Goal: Information Seeking & Learning: Check status

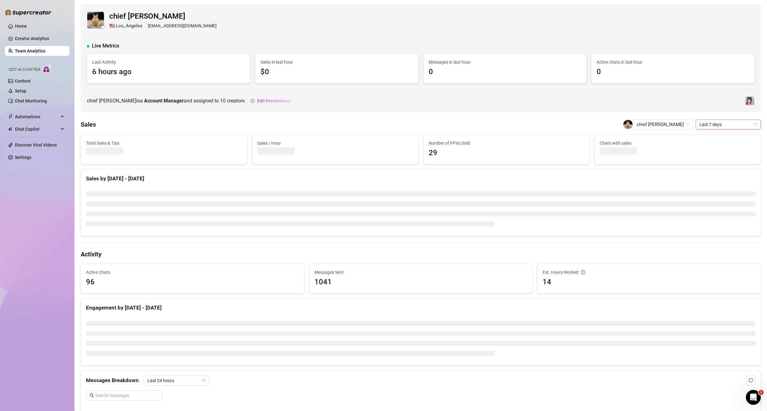
click at [734, 121] on span "Last 7 days" at bounding box center [728, 124] width 58 height 9
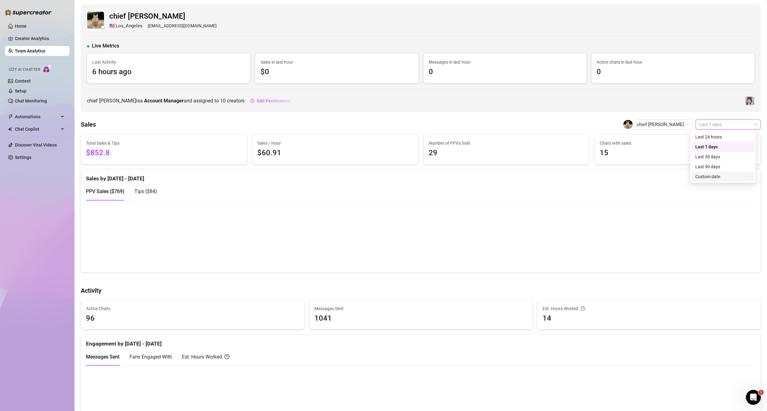
click at [706, 175] on div "Custom date" at bounding box center [722, 176] width 55 height 7
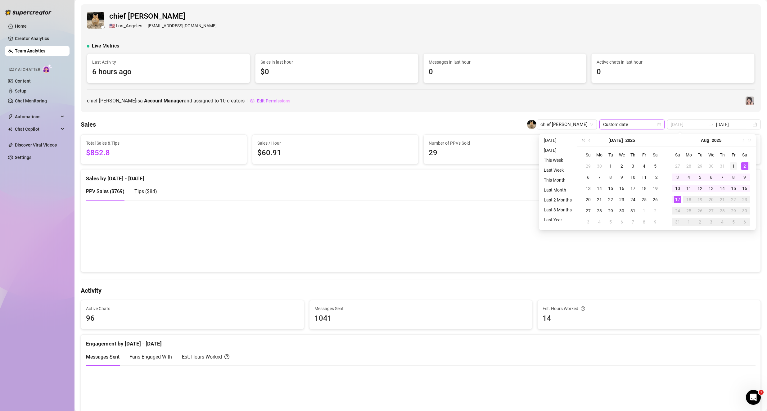
type input "[DATE]"
click at [734, 163] on div "1" at bounding box center [733, 165] width 7 height 7
type input "[DATE]"
click at [735, 187] on div "15" at bounding box center [733, 188] width 7 height 7
type input "[DATE]"
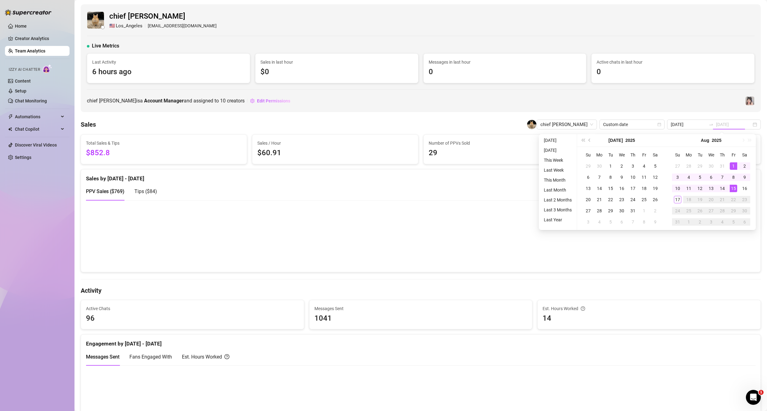
type input "[DATE]"
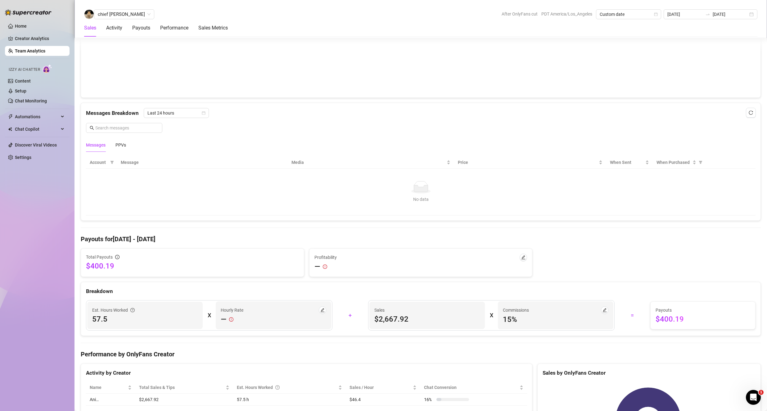
scroll to position [372, 0]
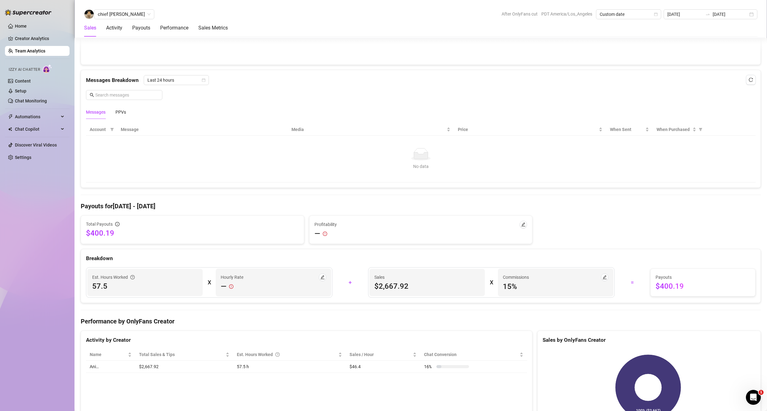
click at [509, 287] on span "15 %" at bounding box center [556, 287] width 106 height 10
click at [514, 288] on span "15 %" at bounding box center [556, 287] width 106 height 10
drag, startPoint x: 508, startPoint y: 286, endPoint x: 494, endPoint y: 284, distance: 13.1
click at [498, 284] on div "Commissions 15 %" at bounding box center [555, 283] width 115 height 28
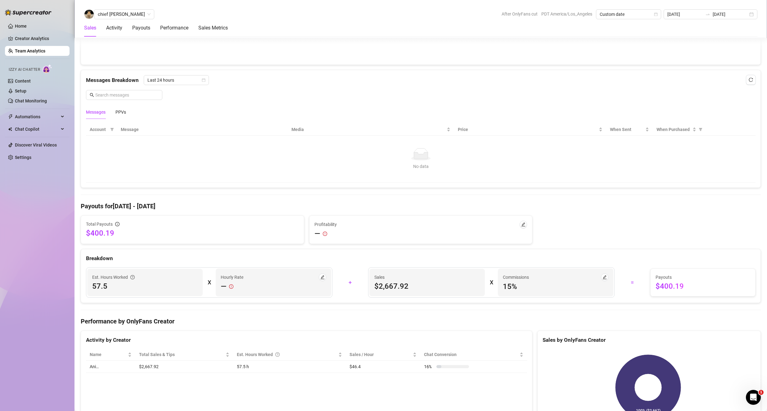
click at [550, 297] on div "Sales $2,667.92 X Commissions 15 %" at bounding box center [491, 282] width 246 height 30
click at [98, 231] on span "$400.19" at bounding box center [192, 233] width 213 height 10
click at [664, 289] on span "$400.19" at bounding box center [703, 286] width 95 height 10
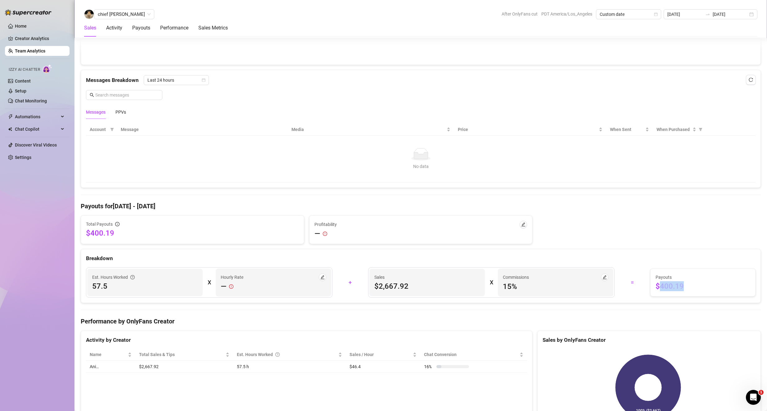
copy span "400.19"
click at [98, 10] on span "chief [PERSON_NAME]" at bounding box center [124, 14] width 53 height 9
click at [112, 37] on div "[PERSON_NAME]" at bounding box center [133, 36] width 68 height 7
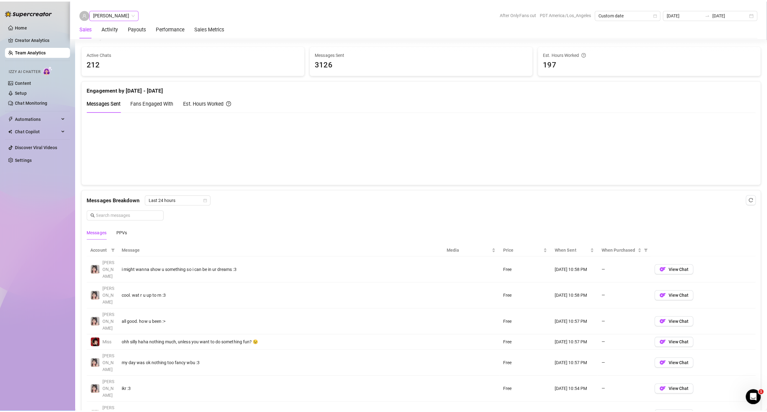
scroll to position [255, 0]
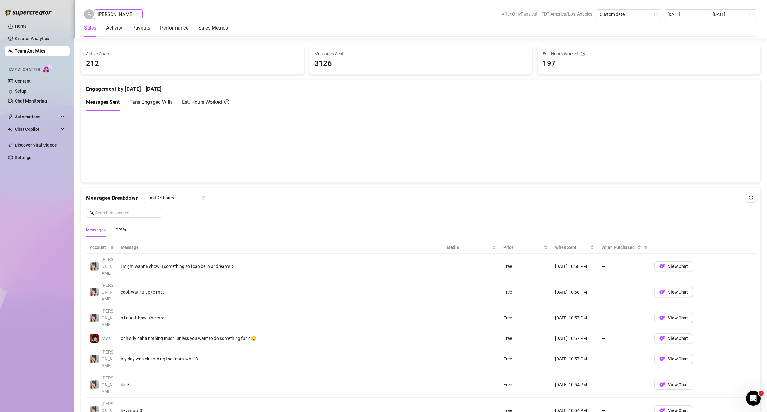
click at [100, 14] on span "[PERSON_NAME]" at bounding box center [118, 14] width 41 height 9
type input "k"
click at [126, 42] on div "[PERSON_NAME]" at bounding box center [132, 47] width 75 height 10
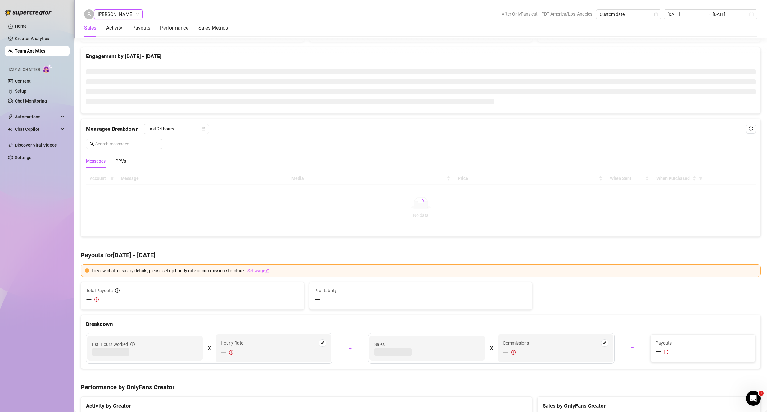
scroll to position [279, 0]
click at [110, 14] on span "[PERSON_NAME]" at bounding box center [118, 14] width 41 height 9
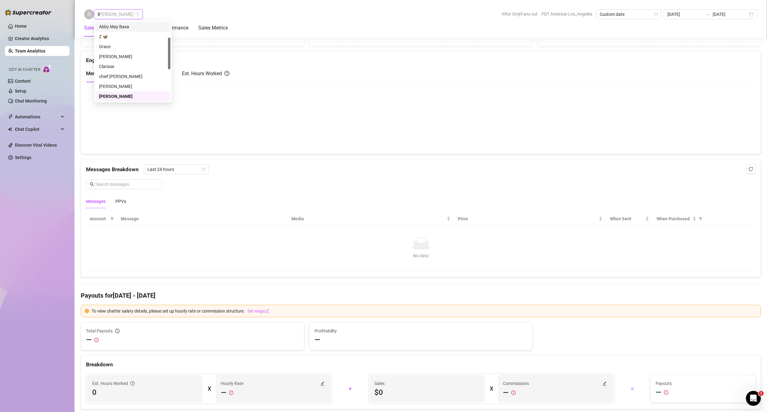
scroll to position [0, 0]
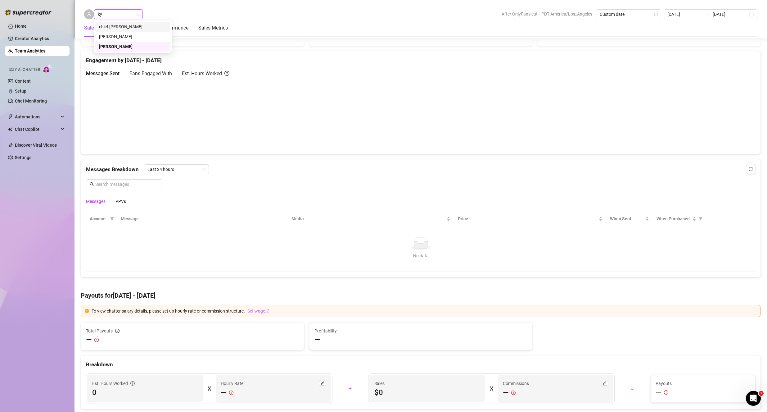
type input "[PERSON_NAME]"
click at [115, 31] on div "[PERSON_NAME]" at bounding box center [132, 27] width 75 height 10
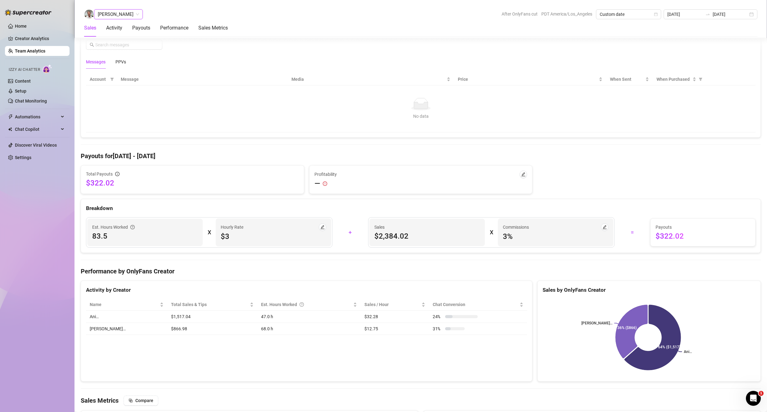
scroll to position [408, 0]
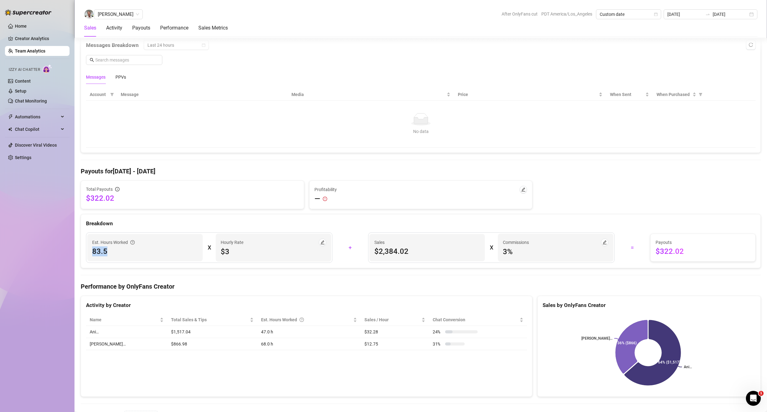
drag, startPoint x: 108, startPoint y: 253, endPoint x: 91, endPoint y: 250, distance: 17.7
click at [91, 250] on div "Est. Hours Worked 83.5" at bounding box center [144, 247] width 115 height 27
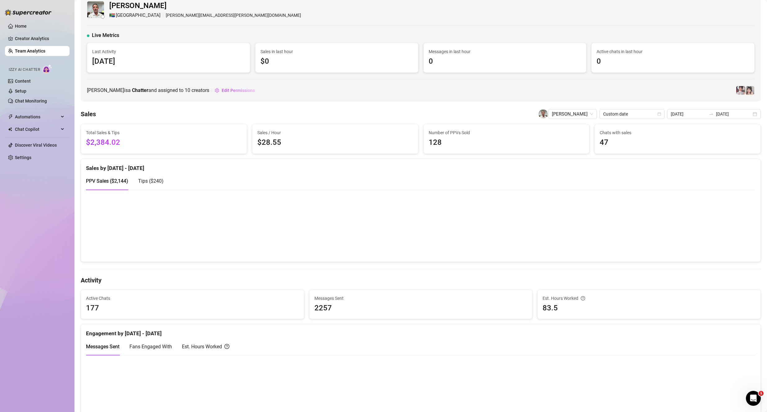
scroll to position [0, 0]
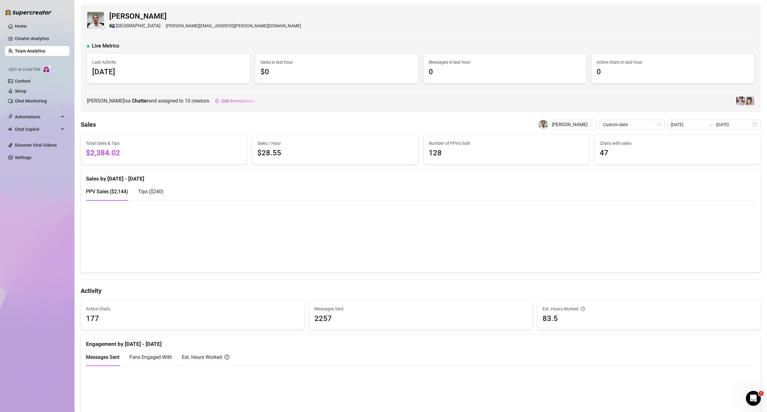
click at [108, 150] on span "$2,384.02" at bounding box center [164, 153] width 156 height 12
copy span "2,384.02"
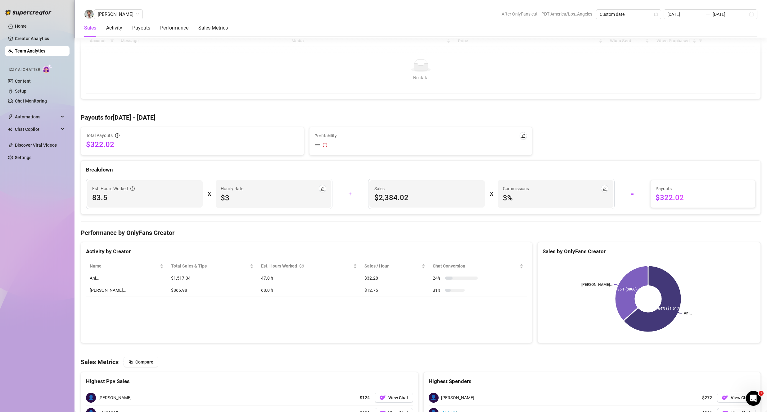
scroll to position [466, 0]
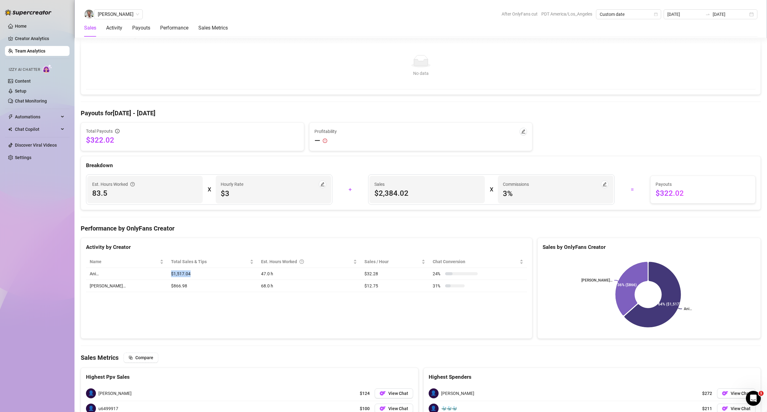
drag, startPoint x: 138, startPoint y: 275, endPoint x: 165, endPoint y: 276, distance: 26.7
click at [165, 276] on tr "Ani… $1,517.04 47.0 h $32.28 24 %" at bounding box center [306, 274] width 441 height 12
click at [167, 291] on td "$866.98" at bounding box center [212, 286] width 90 height 12
drag, startPoint x: 130, startPoint y: 285, endPoint x: 416, endPoint y: 291, distance: 286.3
click at [415, 291] on tr "[PERSON_NAME]… $866.98 68.0 h $12.75 31 %" at bounding box center [306, 286] width 441 height 12
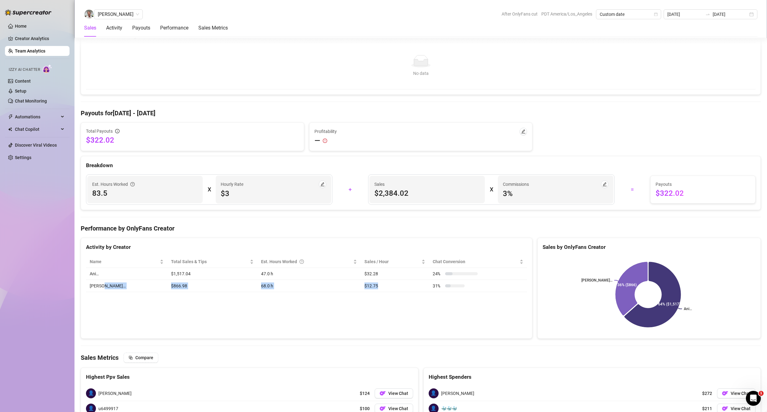
click at [416, 291] on td "$12.75" at bounding box center [395, 286] width 69 height 12
drag, startPoint x: 384, startPoint y: 287, endPoint x: 122, endPoint y: 276, distance: 262.2
click at [122, 276] on tbody "Ani… $1,517.04 47.0 h $32.28 24 % [PERSON_NAME]… $866.98 68.0 h $12.75 31 %" at bounding box center [306, 280] width 441 height 24
click at [122, 276] on td "Ani…" at bounding box center [126, 274] width 81 height 12
drag, startPoint x: 122, startPoint y: 276, endPoint x: 383, endPoint y: 288, distance: 261.6
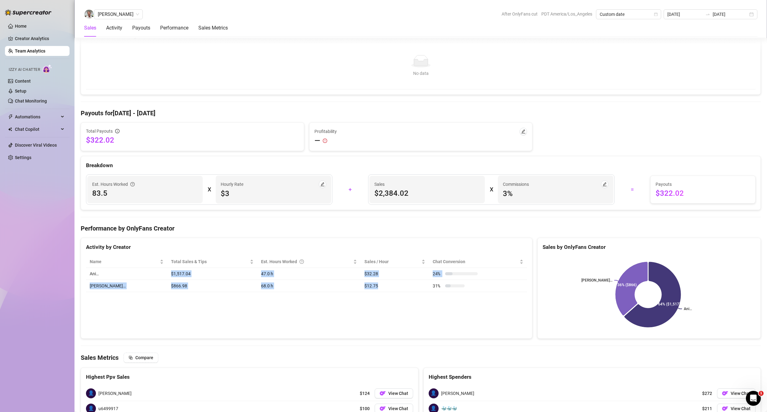
click at [383, 288] on tbody "Ani… $1,517.04 47.0 h $32.28 24 % [PERSON_NAME]… $866.98 68.0 h $12.75 31 %" at bounding box center [306, 280] width 441 height 24
click at [383, 288] on td "$12.75" at bounding box center [395, 286] width 69 height 12
drag, startPoint x: 383, startPoint y: 288, endPoint x: 144, endPoint y: 274, distance: 239.1
click at [145, 274] on tbody "Ani… $1,517.04 47.0 h $32.28 24 % [PERSON_NAME]… $866.98 68.0 h $12.75 31 %" at bounding box center [306, 280] width 441 height 24
click at [167, 274] on td "$1,517.04" at bounding box center [212, 274] width 90 height 12
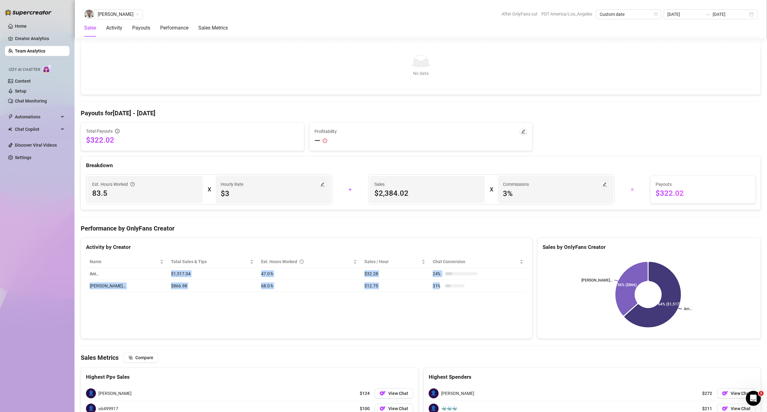
drag, startPoint x: 137, startPoint y: 273, endPoint x: 423, endPoint y: 291, distance: 286.5
click at [423, 291] on tbody "Ani… $1,517.04 47.0 h $32.28 24 % [PERSON_NAME]… $866.98 68.0 h $12.75 31 %" at bounding box center [306, 280] width 441 height 24
click at [429, 291] on td "31 %" at bounding box center [478, 286] width 98 height 12
drag, startPoint x: 431, startPoint y: 288, endPoint x: 130, endPoint y: 285, distance: 301.4
click at [130, 285] on tr "[PERSON_NAME]… $866.98 68.0 h $12.75 31 %" at bounding box center [306, 286] width 441 height 12
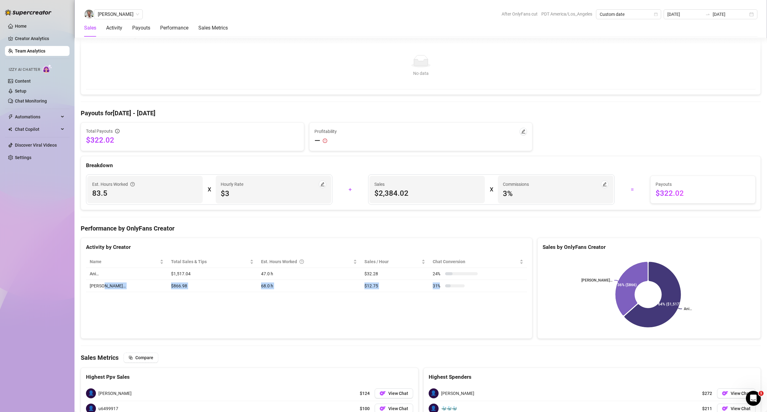
click at [130, 284] on td "[PERSON_NAME]…" at bounding box center [126, 286] width 81 height 12
drag, startPoint x: 130, startPoint y: 271, endPoint x: 428, endPoint y: 287, distance: 298.4
click at [428, 287] on tbody "Ani… $1,517.04 47.0 h $32.28 24 % [PERSON_NAME]… $866.98 68.0 h $12.75 31 %" at bounding box center [306, 280] width 441 height 24
click at [514, 193] on span "3 %" at bounding box center [556, 193] width 106 height 10
click at [507, 193] on span "3 %" at bounding box center [556, 193] width 106 height 10
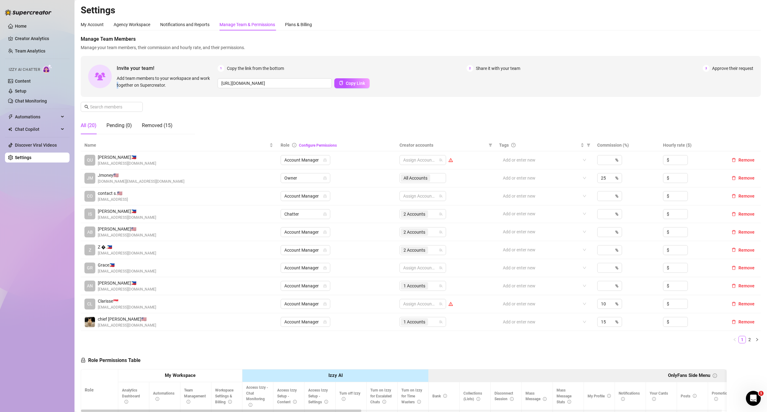
click at [117, 99] on div "Manage Team Members Manage your team members, their commission and hourly rate,…" at bounding box center [421, 87] width 680 height 104
click at [109, 106] on input "text" at bounding box center [112, 106] width 44 height 7
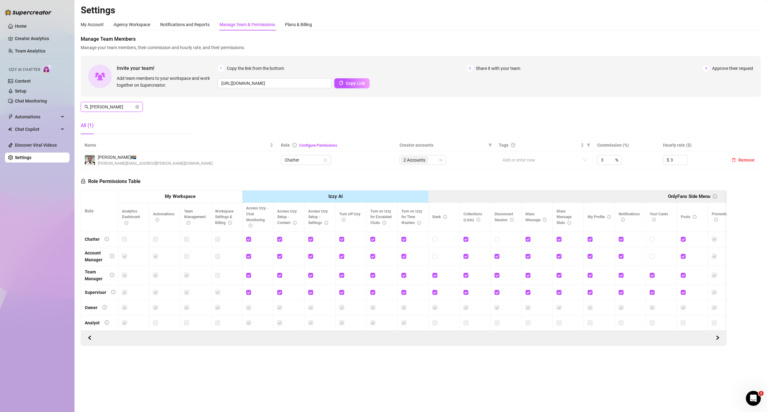
type input "[PERSON_NAME]"
click at [137, 110] on span at bounding box center [137, 106] width 4 height 7
click at [139, 107] on icon "close-circle" at bounding box center [137, 107] width 4 height 4
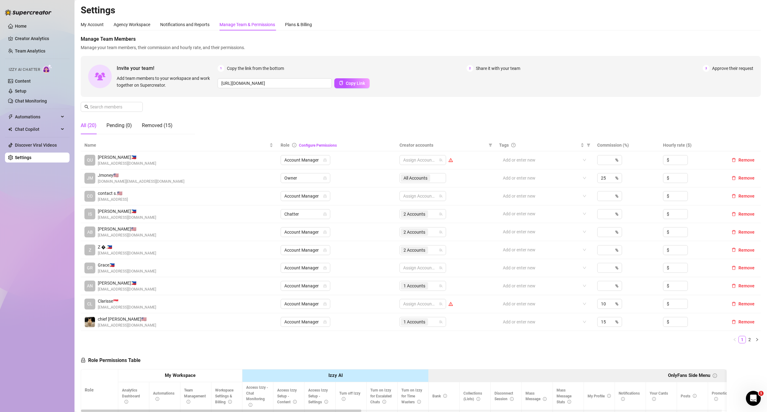
click at [23, 45] on ul "Home Creator Analytics Team Analytics Izzy AI Chatter Content Setup Chat Monito…" at bounding box center [37, 92] width 65 height 146
click at [22, 51] on link "Team Analytics" at bounding box center [30, 50] width 30 height 5
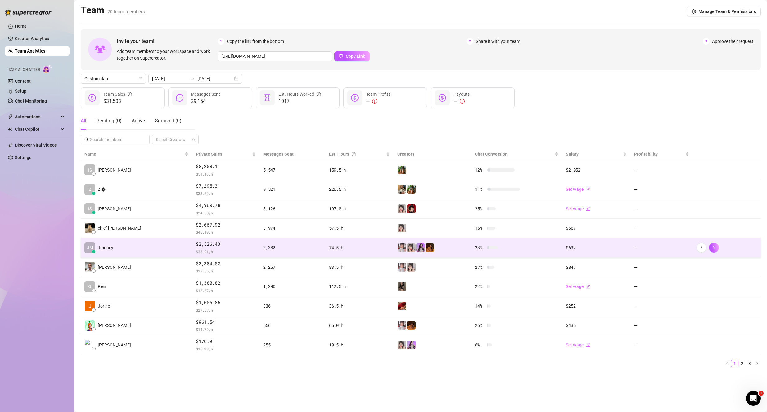
click at [131, 247] on td "[PERSON_NAME]" at bounding box center [136, 248] width 111 height 20
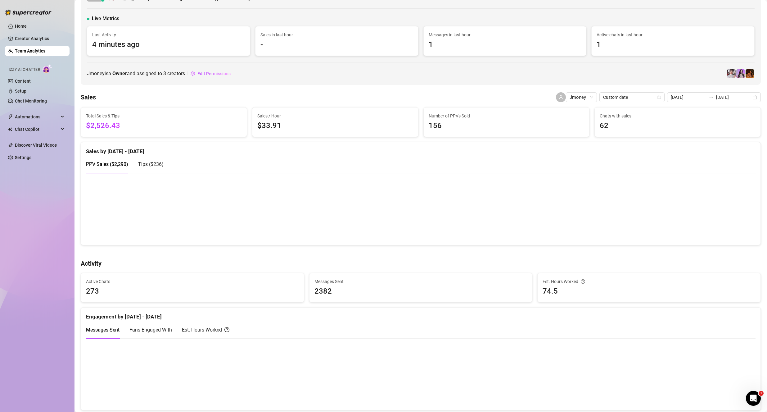
scroll to position [31, 0]
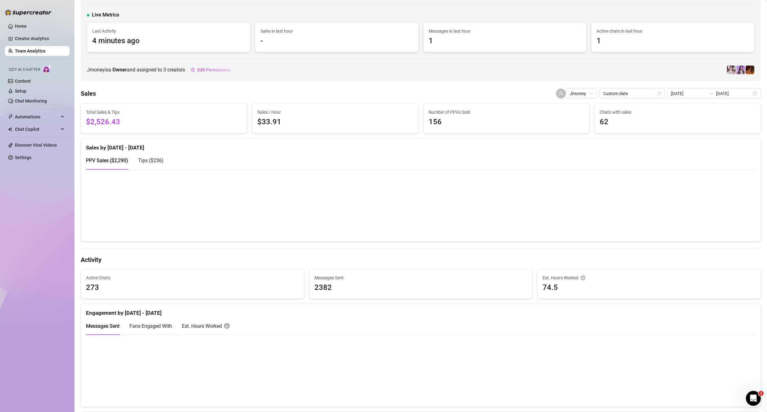
click at [34, 48] on link "Team Analytics" at bounding box center [30, 50] width 30 height 5
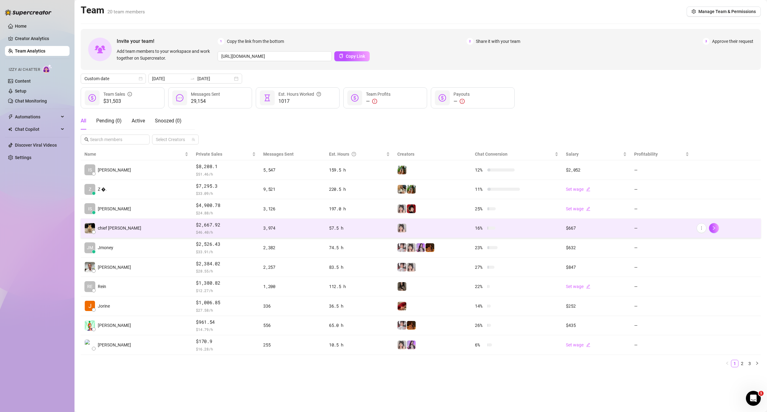
click at [128, 225] on td "chief [PERSON_NAME]" at bounding box center [136, 229] width 111 height 20
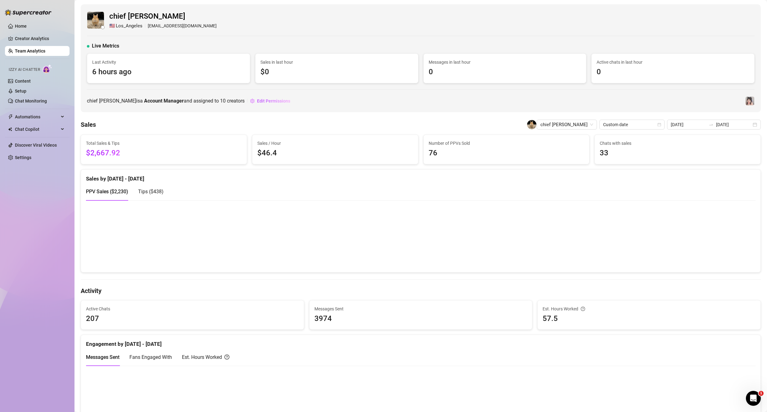
click at [38, 52] on link "Team Analytics" at bounding box center [30, 50] width 30 height 5
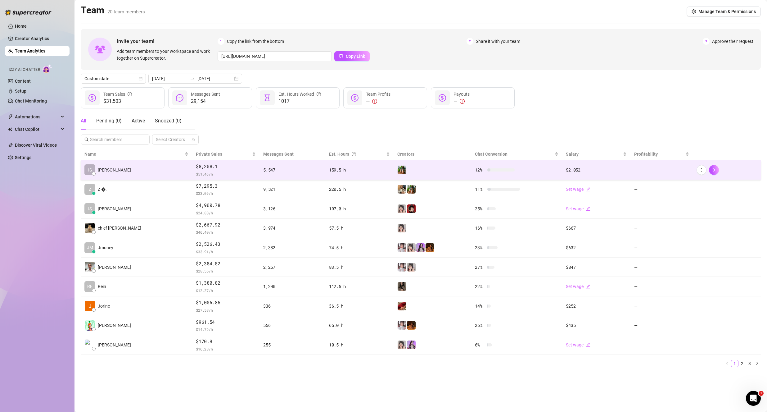
click at [196, 168] on span "$8,208.1" at bounding box center [226, 166] width 60 height 7
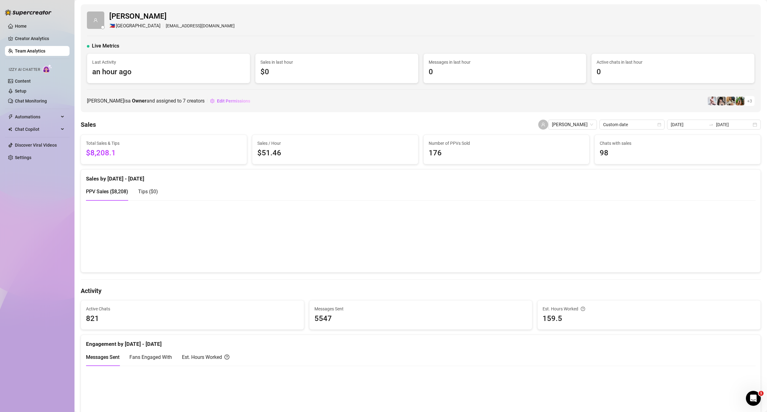
click at [40, 53] on link "Team Analytics" at bounding box center [30, 50] width 30 height 5
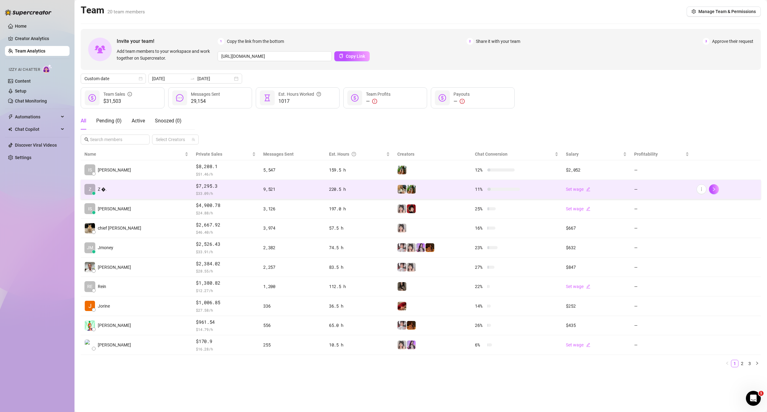
click at [143, 189] on td "Z Z �." at bounding box center [136, 190] width 111 height 20
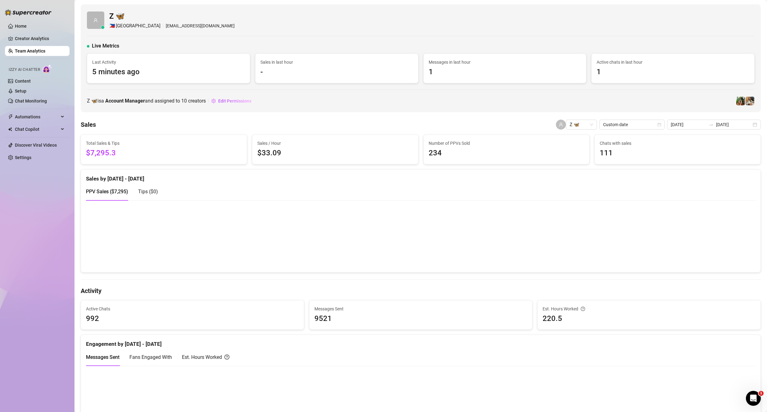
click at [43, 53] on link "Team Analytics" at bounding box center [30, 50] width 30 height 5
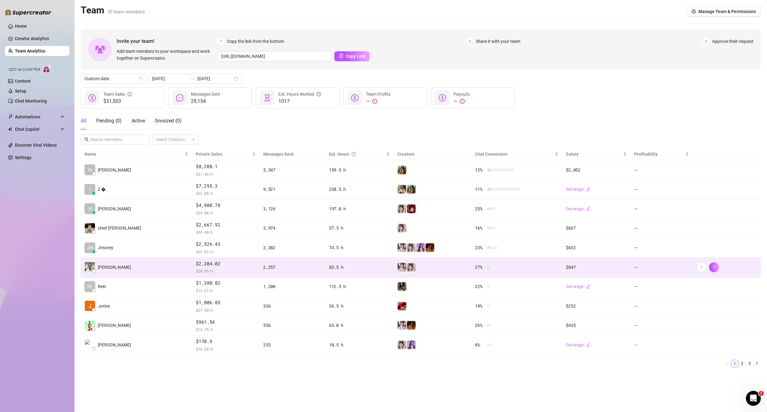
click at [129, 266] on td "[PERSON_NAME]" at bounding box center [136, 267] width 111 height 20
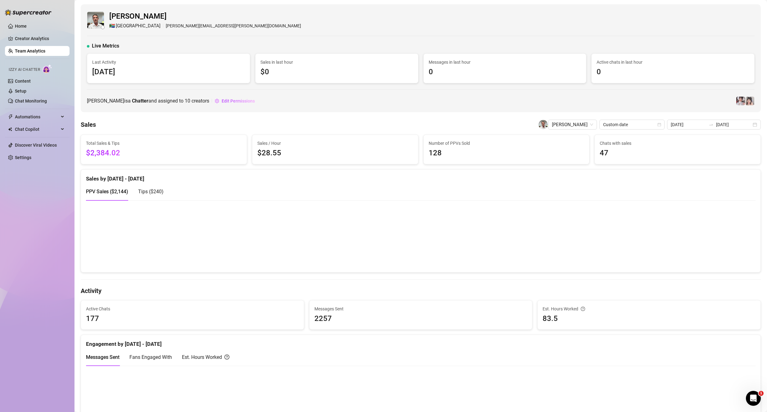
drag, startPoint x: 121, startPoint y: 191, endPoint x: 118, endPoint y: 177, distance: 14.2
click at [738, 123] on input "[DATE]" at bounding box center [733, 124] width 35 height 7
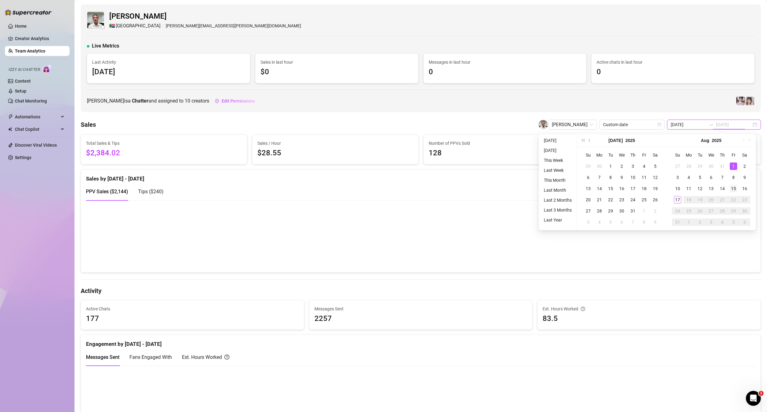
type input "[DATE]"
click at [735, 186] on div "15" at bounding box center [733, 188] width 7 height 7
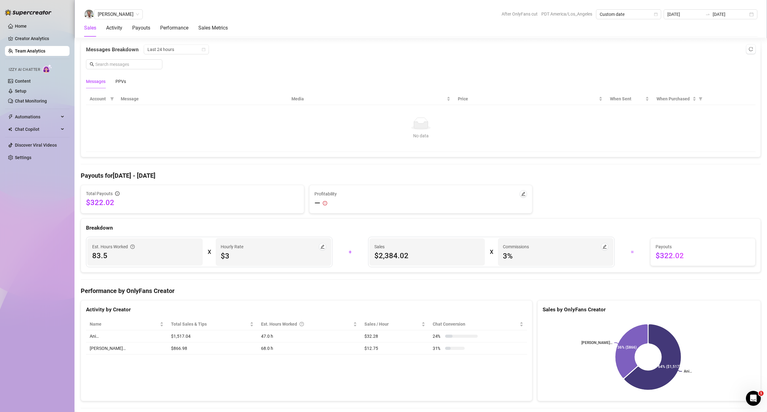
scroll to position [404, 0]
click at [102, 204] on span "$322.02" at bounding box center [192, 202] width 213 height 10
copy span "322.02"
click at [142, 202] on span "$322.02" at bounding box center [192, 202] width 213 height 10
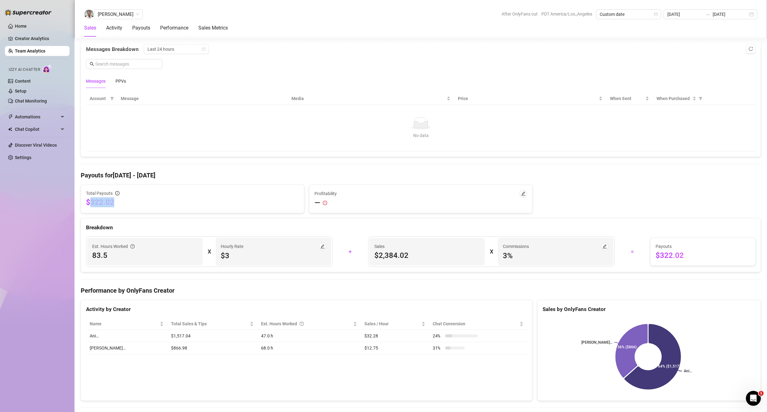
click at [101, 206] on span "$322.02" at bounding box center [192, 202] width 213 height 10
click at [104, 183] on div "Total Sales & Tips $2,384.02 Sales / Hour $28.55 Number of PPVs Sold 128 Chats …" at bounding box center [421, 255] width 680 height 1049
click at [104, 197] on span "$322.02" at bounding box center [192, 202] width 213 height 10
copy span "322.02"
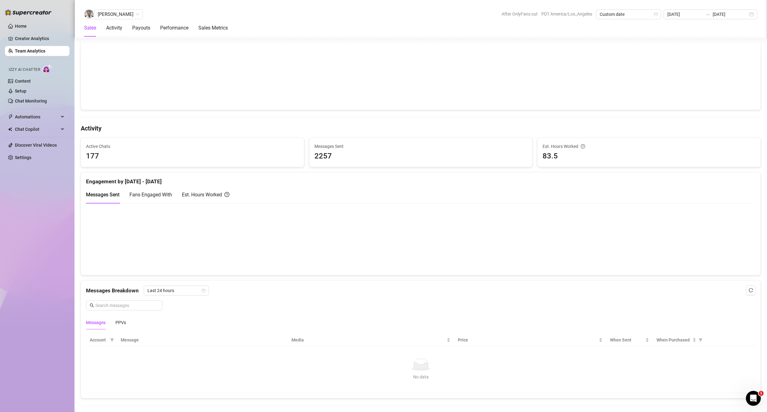
scroll to position [0, 0]
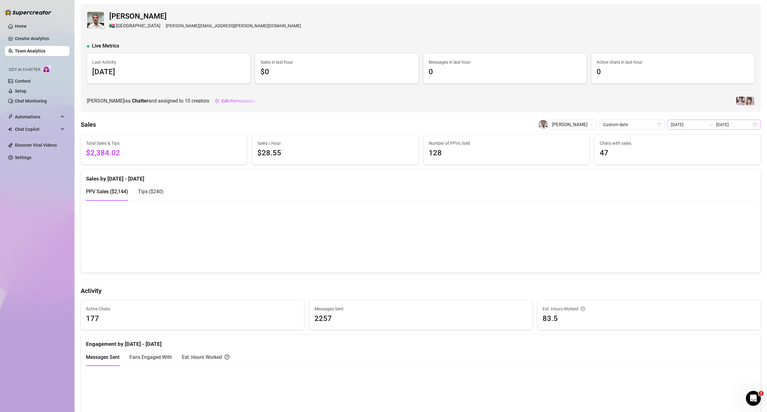
click at [713, 126] on div at bounding box center [711, 124] width 10 height 5
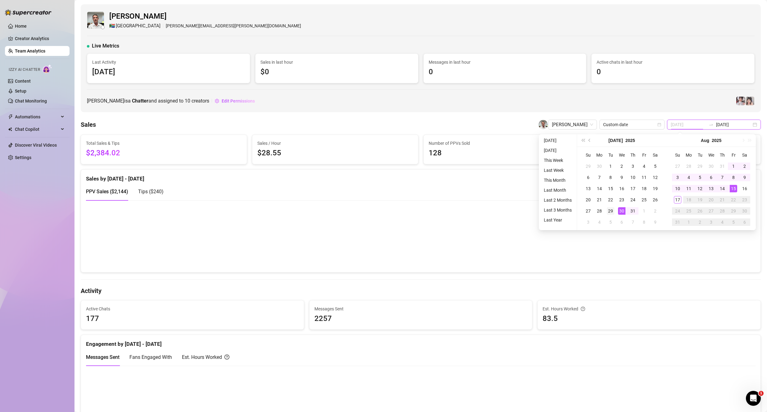
type input "[DATE]"
click at [610, 208] on div "29" at bounding box center [610, 210] width 7 height 7
type input "[DATE]"
click at [738, 190] on td "15" at bounding box center [733, 188] width 11 height 11
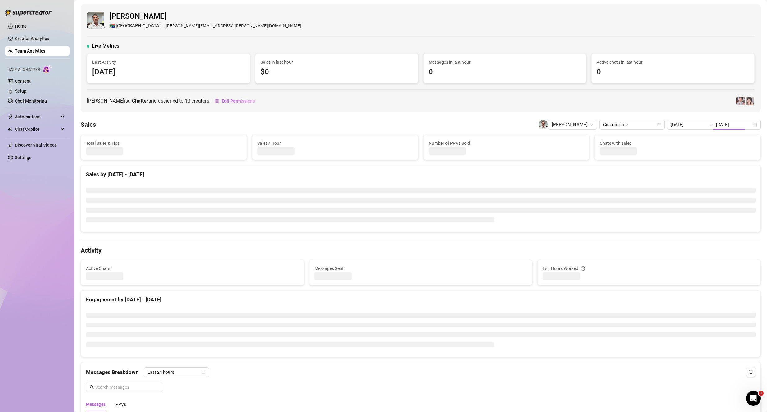
type input "[DATE]"
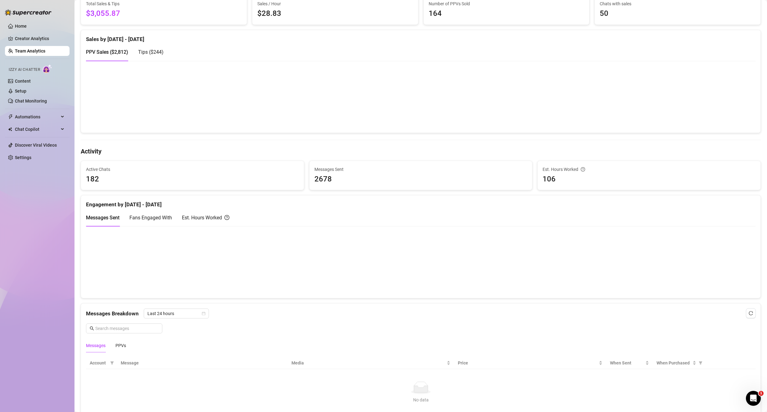
scroll to position [20, 0]
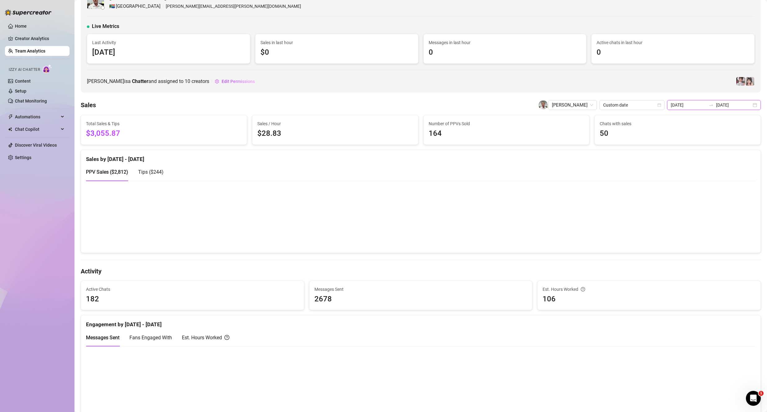
click at [716, 103] on input "[DATE]" at bounding box center [733, 105] width 35 height 7
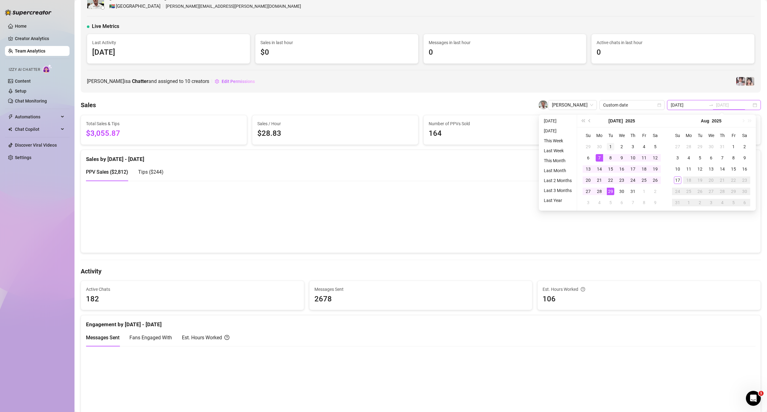
type input "[DATE]"
click at [608, 145] on div "1" at bounding box center [610, 146] width 7 height 7
type input "[DATE]"
click at [737, 168] on td "15" at bounding box center [733, 168] width 11 height 11
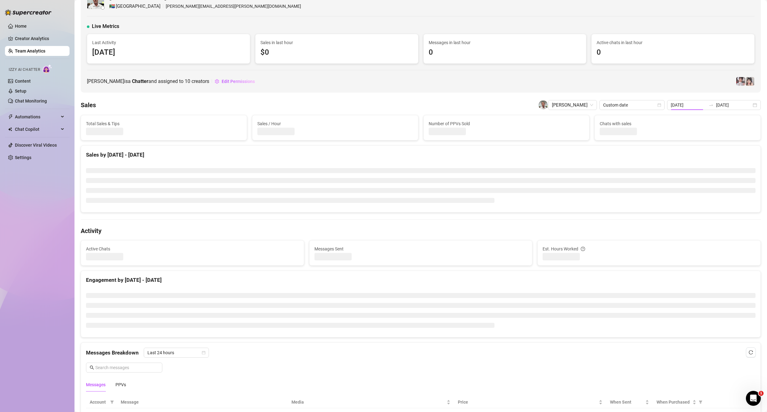
type input "[DATE]"
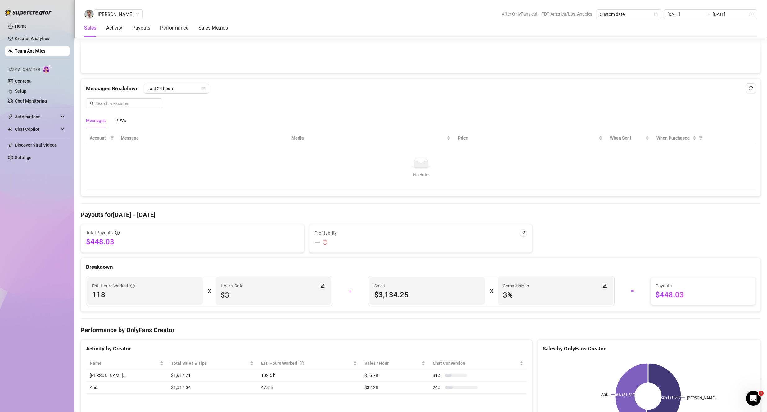
scroll to position [381, 0]
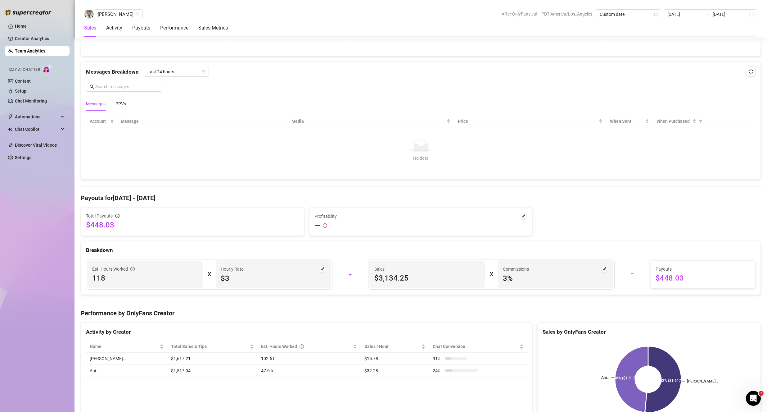
click at [109, 224] on span "$448.03" at bounding box center [192, 225] width 213 height 10
copy span "448.03"
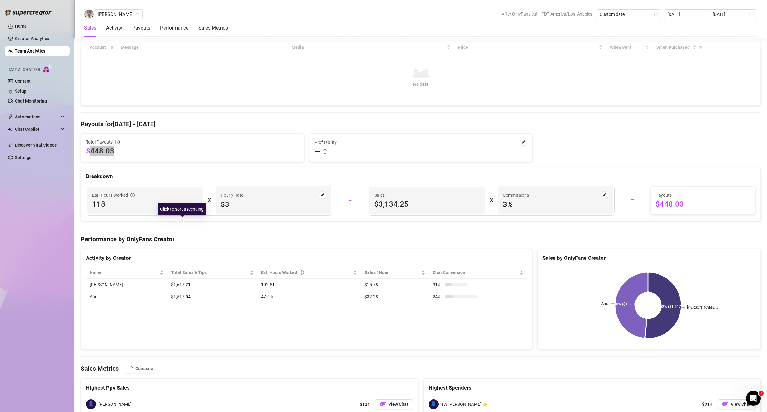
scroll to position [195, 0]
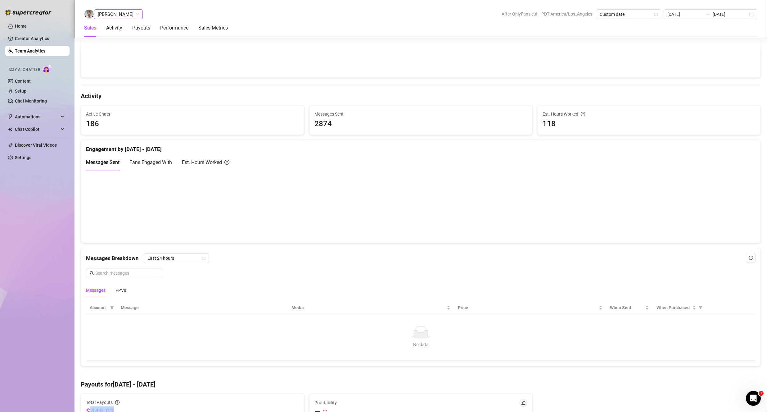
click at [117, 15] on span "[PERSON_NAME]" at bounding box center [118, 14] width 41 height 9
type input "j"
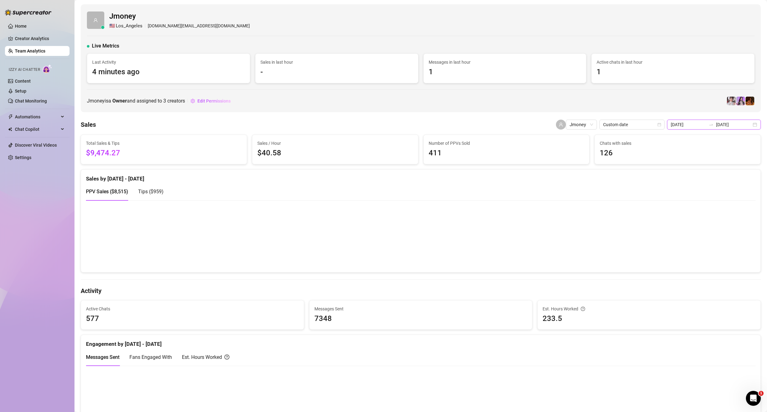
click at [721, 126] on input "[DATE]" at bounding box center [733, 124] width 35 height 7
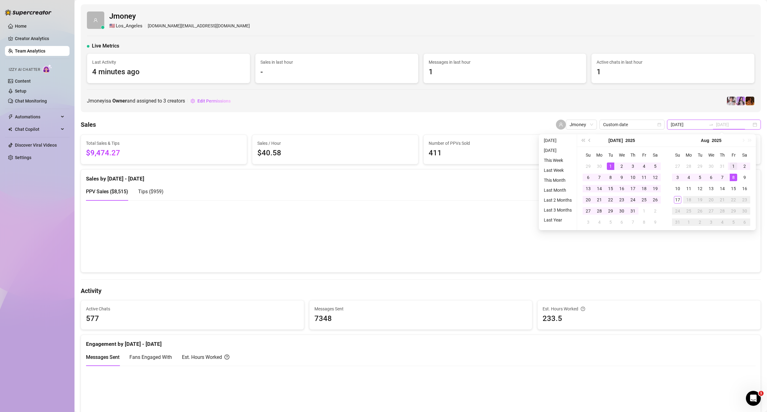
type input "[DATE]"
click at [731, 168] on div "1" at bounding box center [733, 165] width 7 height 7
type input "[DATE]"
click at [741, 190] on div "16" at bounding box center [744, 188] width 7 height 7
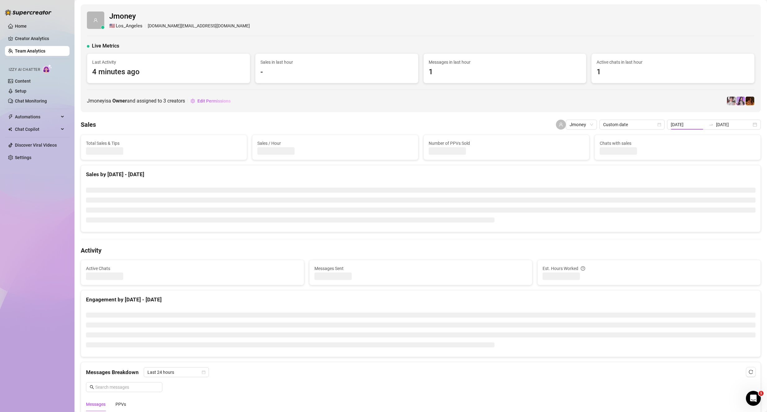
type input "[DATE]"
click at [728, 125] on input "[DATE]" at bounding box center [733, 124] width 35 height 7
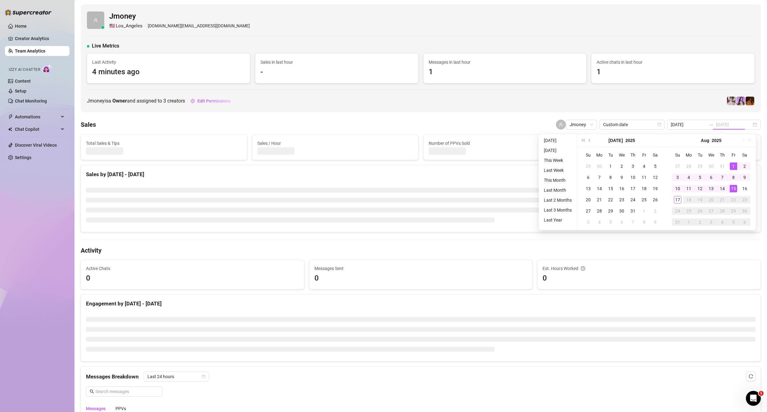
click at [737, 189] on div "15" at bounding box center [733, 188] width 7 height 7
type input "[DATE]"
click at [733, 189] on div "15" at bounding box center [733, 188] width 7 height 7
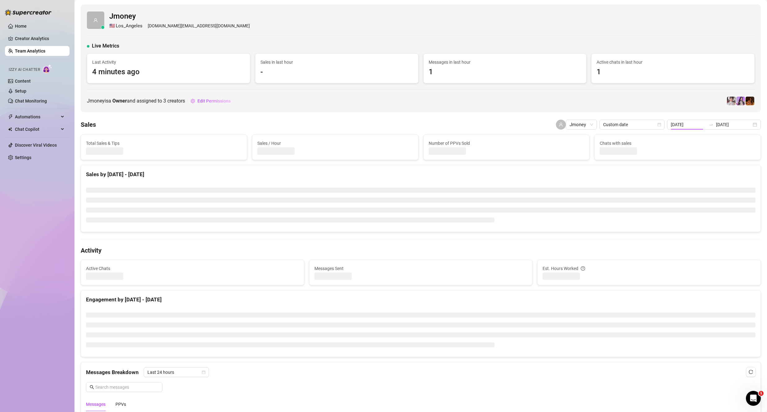
type input "[DATE]"
click at [724, 128] on div "[DATE] [DATE]" at bounding box center [714, 125] width 94 height 10
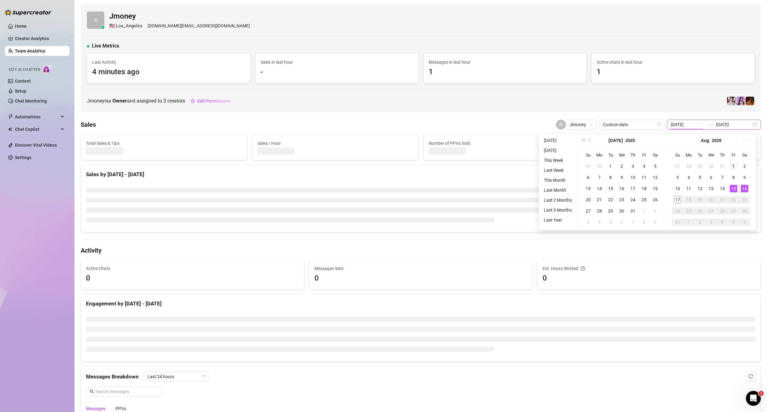
type input "[DATE]"
click at [734, 165] on div "1" at bounding box center [733, 165] width 7 height 7
type input "[DATE]"
click at [733, 192] on div "15" at bounding box center [733, 188] width 7 height 7
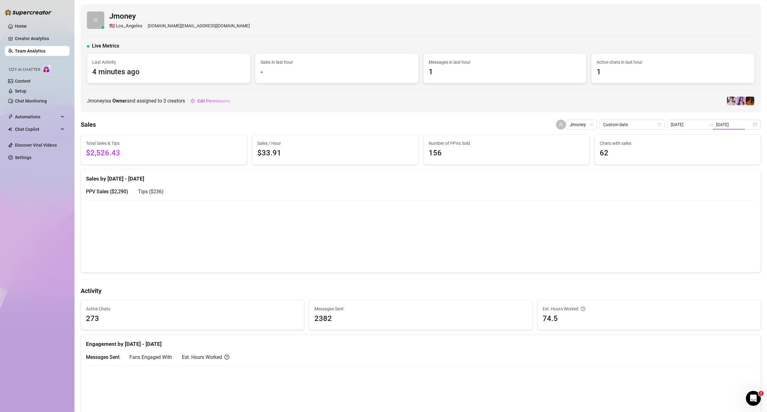
type input "[DATE]"
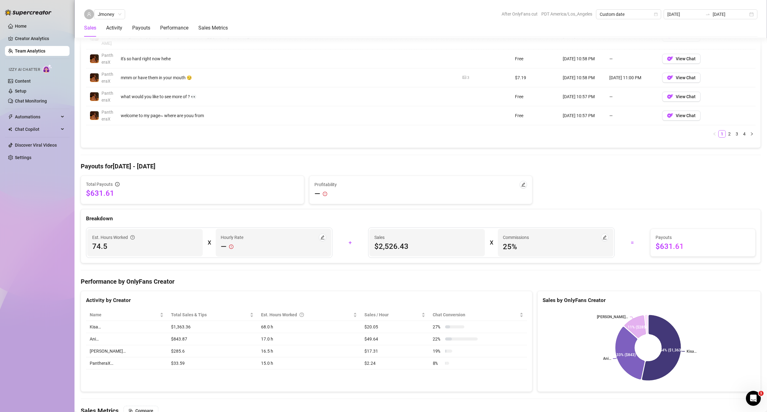
scroll to position [621, 0]
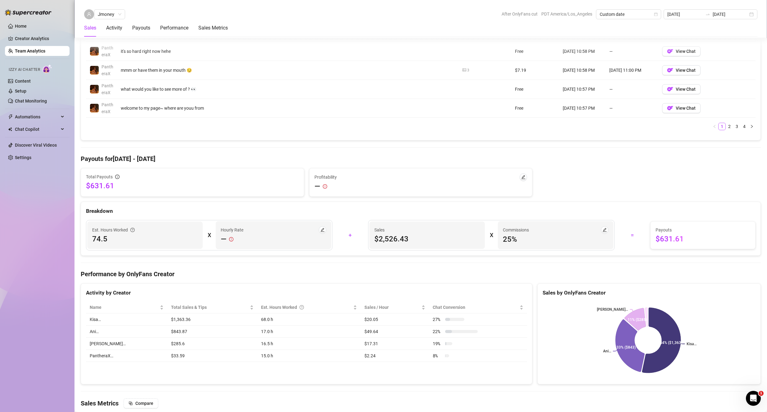
click at [513, 234] on span "25 %" at bounding box center [556, 239] width 106 height 10
drag, startPoint x: 513, startPoint y: 173, endPoint x: 524, endPoint y: 171, distance: 11.8
click at [513, 234] on span "25 %" at bounding box center [556, 239] width 106 height 10
click at [603, 228] on icon "edit" at bounding box center [605, 230] width 4 height 4
